Goal: Download file/media

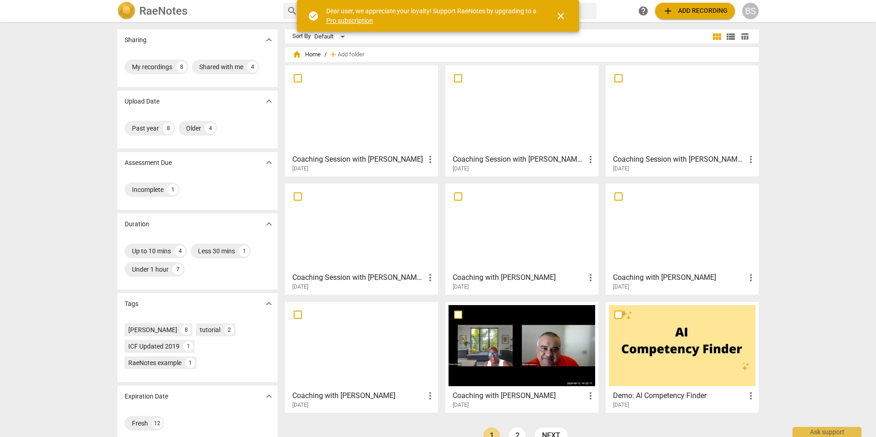
click at [369, 159] on h3 "Coaching Session with [PERSON_NAME]" at bounding box center [358, 159] width 132 height 11
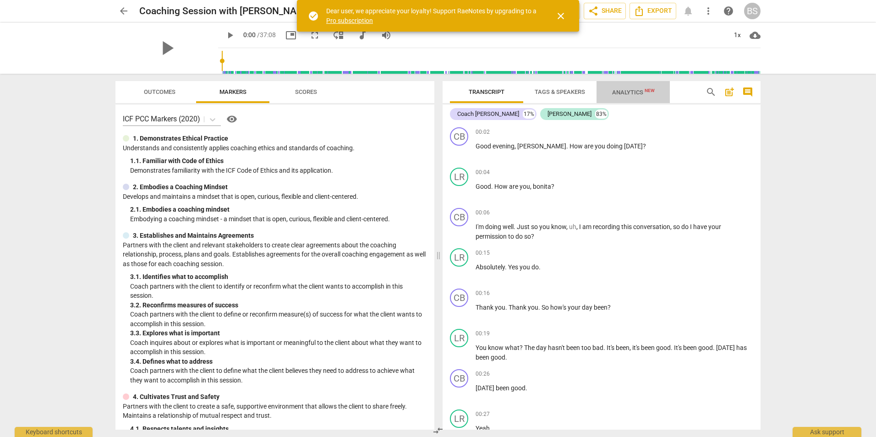
click at [647, 90] on span "New" at bounding box center [650, 90] width 10 height 5
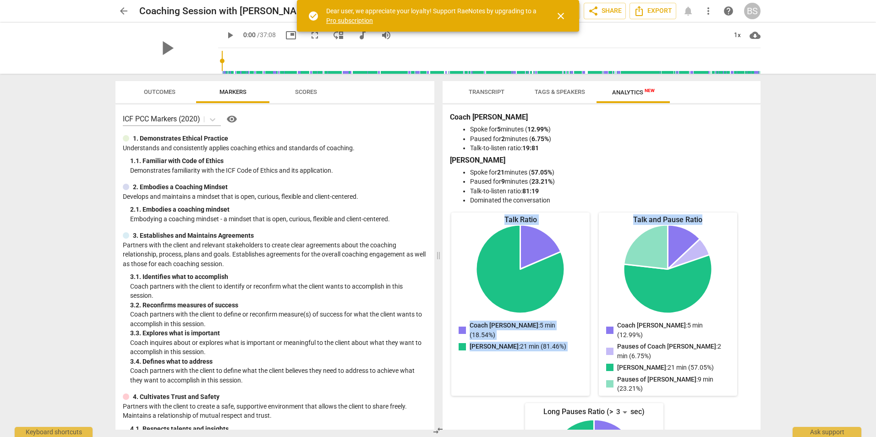
drag, startPoint x: 757, startPoint y: 203, endPoint x: 757, endPoint y: 209, distance: 6.0
click at [757, 209] on div "Coach [PERSON_NAME] for 5 minutes ( 12.99% ) Paused for 2 minutes ( 6.75% ) Tal…" at bounding box center [602, 266] width 318 height 325
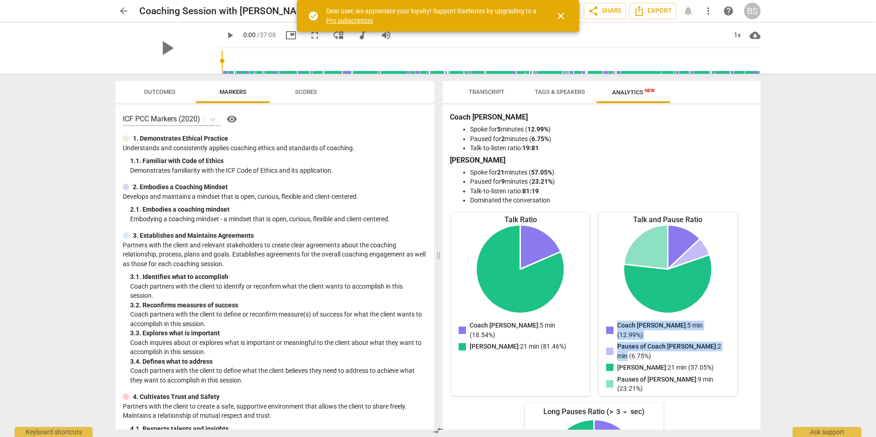
drag, startPoint x: 756, startPoint y: 280, endPoint x: 756, endPoint y: 290, distance: 10.1
click at [756, 290] on div "Coach [PERSON_NAME] for 5 minutes ( 12.99% ) Paused for 2 minutes ( 6.75% ) Tal…" at bounding box center [602, 266] width 318 height 325
click at [484, 88] on span "Transcript" at bounding box center [487, 91] width 36 height 7
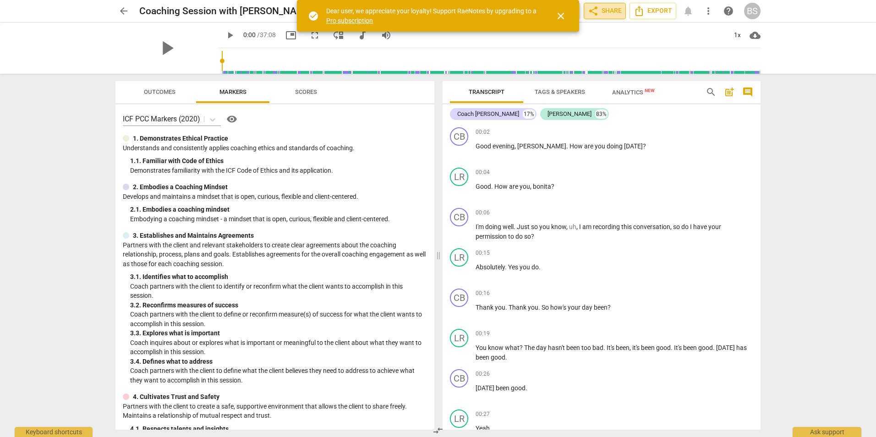
click at [602, 13] on span "share Share" at bounding box center [605, 10] width 34 height 11
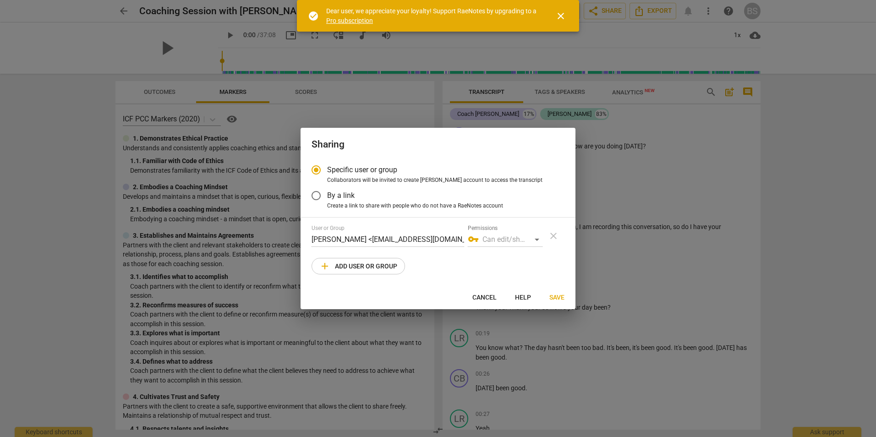
click at [636, 13] on div at bounding box center [438, 218] width 876 height 437
radio input "false"
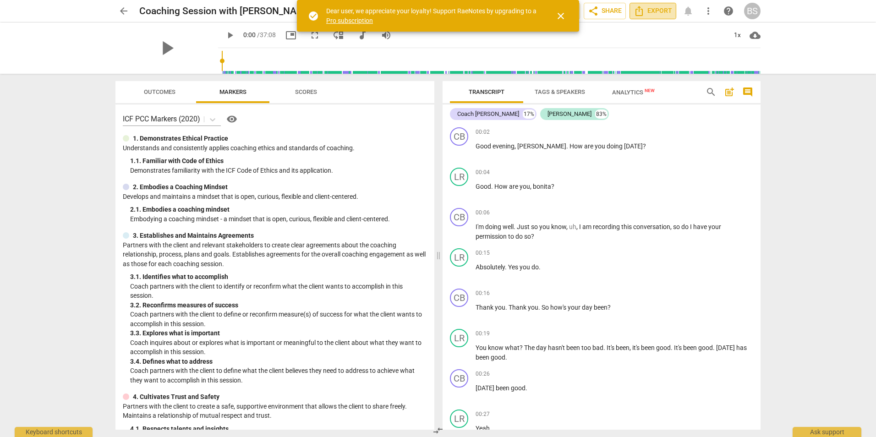
click at [636, 13] on icon "Export" at bounding box center [638, 11] width 7 height 10
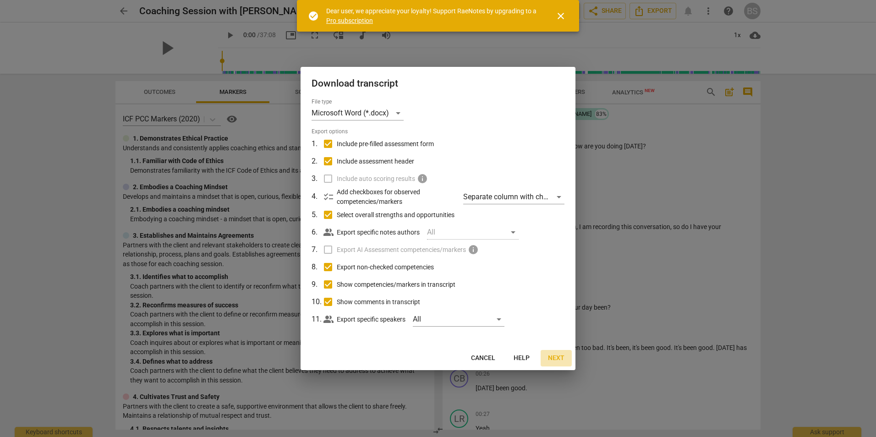
click at [555, 357] on span "Next" at bounding box center [556, 358] width 16 height 9
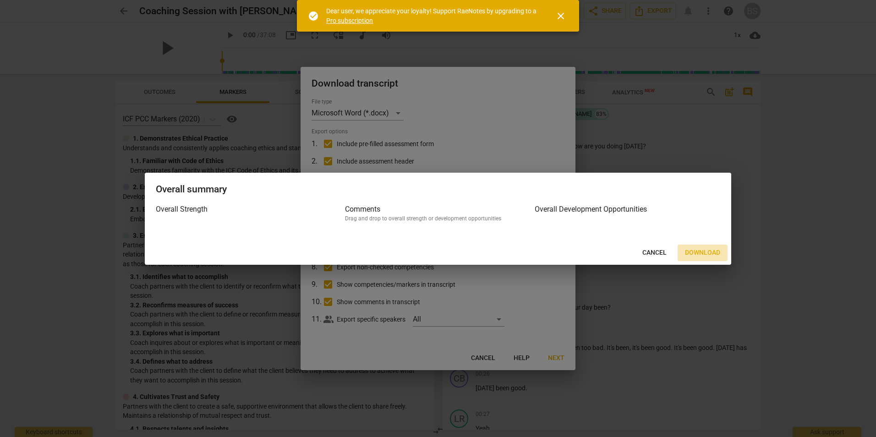
click at [704, 252] on span "Download" at bounding box center [702, 252] width 35 height 9
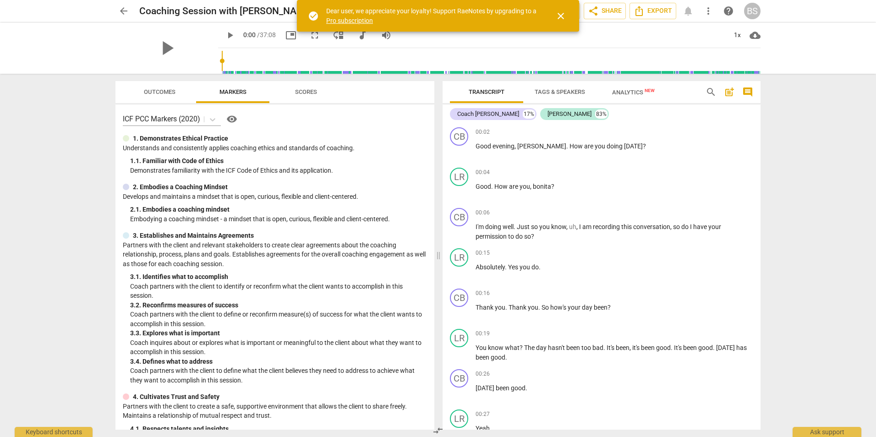
click at [562, 14] on span "close" at bounding box center [560, 16] width 11 height 11
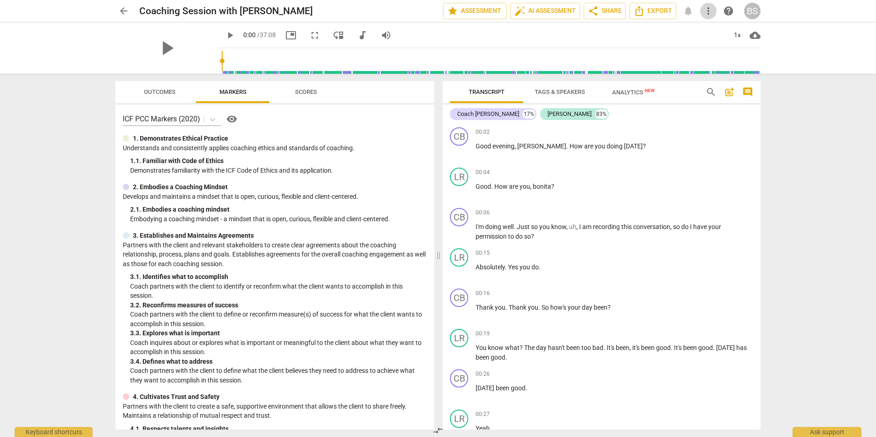
click at [706, 10] on span "more_vert" at bounding box center [708, 10] width 11 height 11
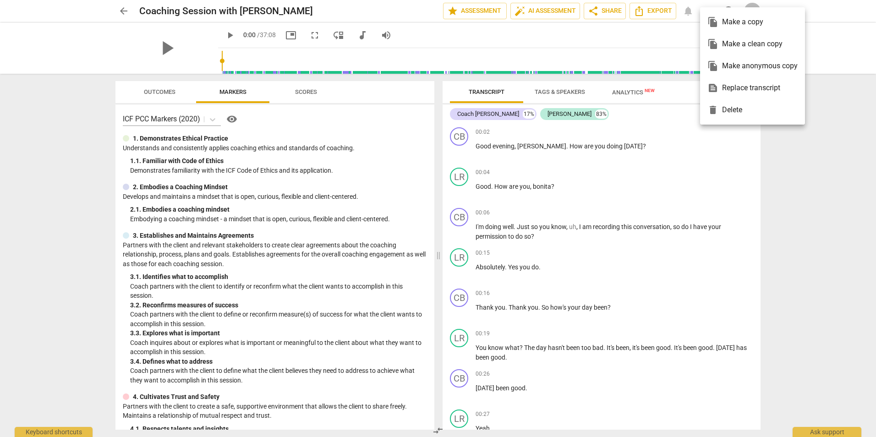
click at [665, 35] on div at bounding box center [438, 218] width 876 height 437
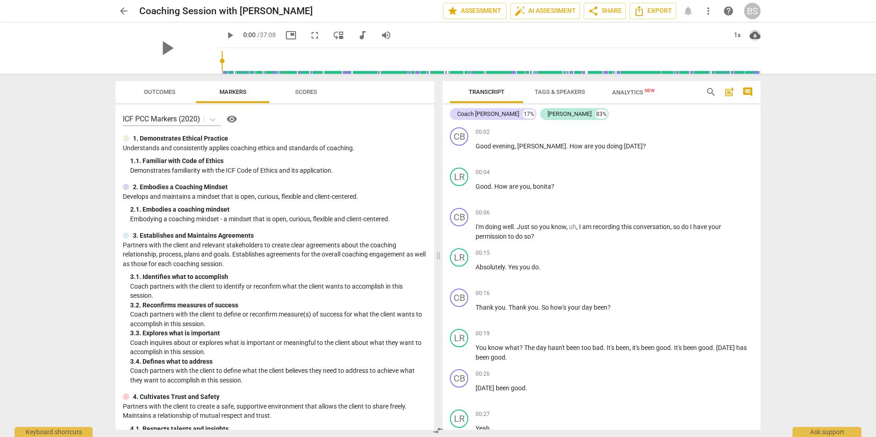
click at [753, 34] on span "cloud_download" at bounding box center [755, 35] width 11 height 11
click at [772, 33] on li "Download audio" at bounding box center [784, 35] width 68 height 22
click at [843, 90] on div "arrow_back Coaching Session with [PERSON_NAME] edit star Assessment auto_fix_hi…" at bounding box center [438, 218] width 876 height 437
click at [756, 35] on span "cloud_download" at bounding box center [755, 35] width 11 height 11
click at [302, 34] on div at bounding box center [438, 218] width 876 height 437
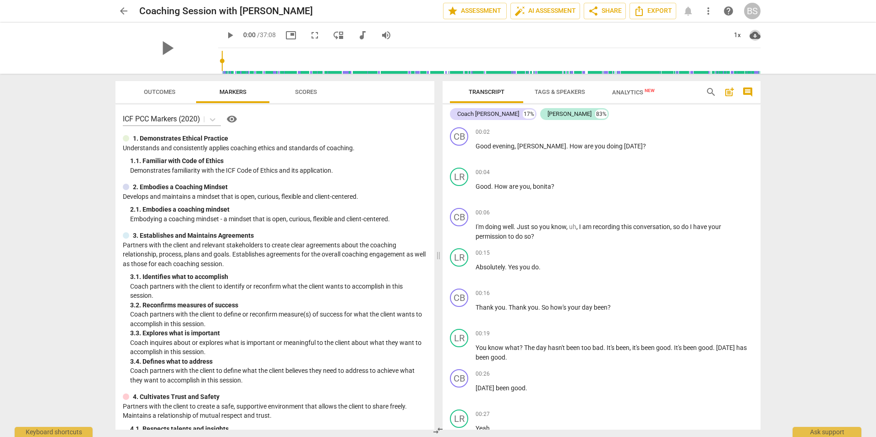
click at [755, 35] on span "cloud_download" at bounding box center [755, 35] width 11 height 11
click at [755, 38] on li "Download audio" at bounding box center [784, 35] width 68 height 22
